Goal: Complete application form

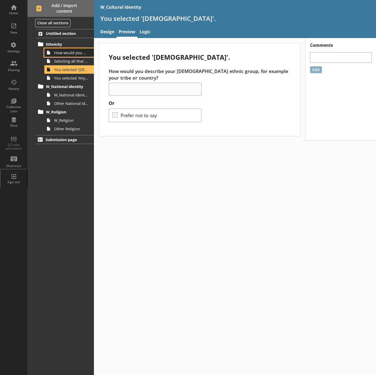
click at [74, 55] on span "How would you describe your ethnic group?" at bounding box center [71, 52] width 34 height 5
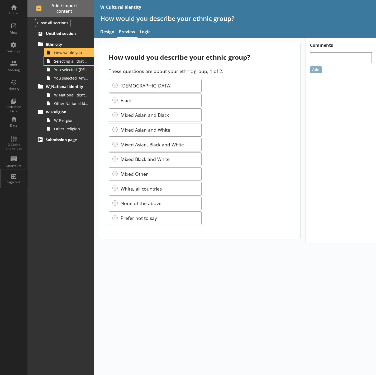
click at [63, 60] on span "Selecting all that apply, how would you describe your ethnic group?" at bounding box center [71, 61] width 34 height 5
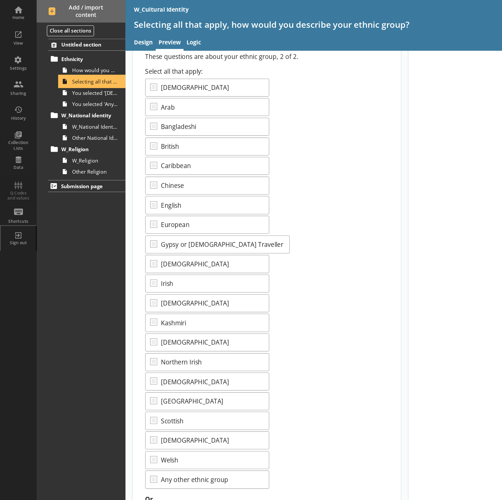
scroll to position [37, 0]
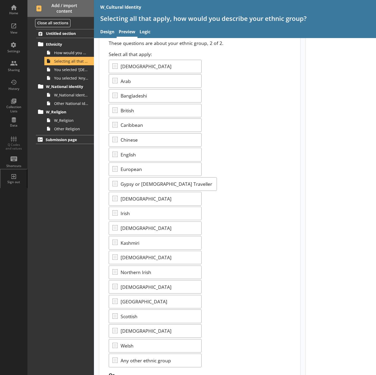
click at [215, 158] on div "Select all that apply: [DEMOGRAPHIC_DATA] Bangladeshi British Caribbean Chinese…" at bounding box center [200, 209] width 182 height 316
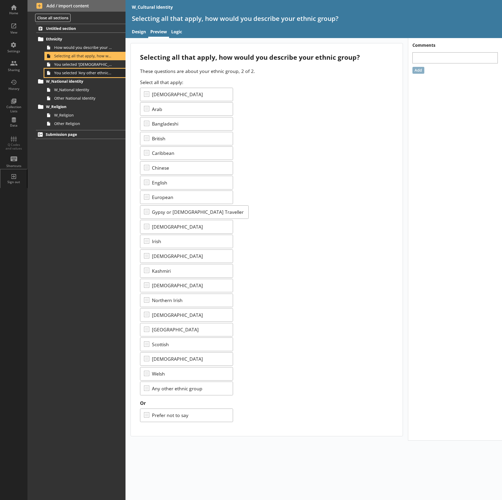
click at [80, 70] on link "You selected 'Any other ethnic group'." at bounding box center [84, 73] width 81 height 8
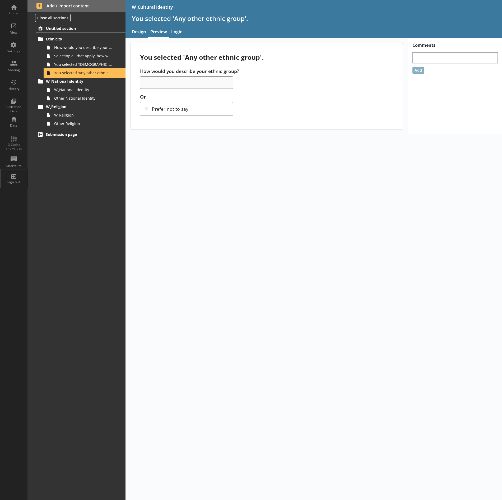
click at [80, 69] on link "You selected 'Any other ethnic group'." at bounding box center [84, 73] width 81 height 8
click at [77, 67] on span "You selected '[DEMOGRAPHIC_DATA]'." at bounding box center [83, 64] width 58 height 5
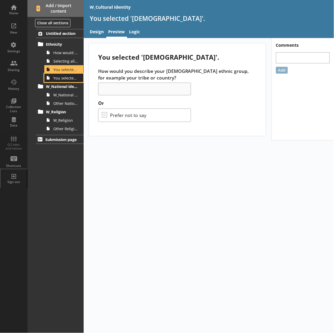
click at [64, 77] on span "You selected 'Any other ethnic group'." at bounding box center [65, 78] width 24 height 5
